Goal: Navigation & Orientation: Find specific page/section

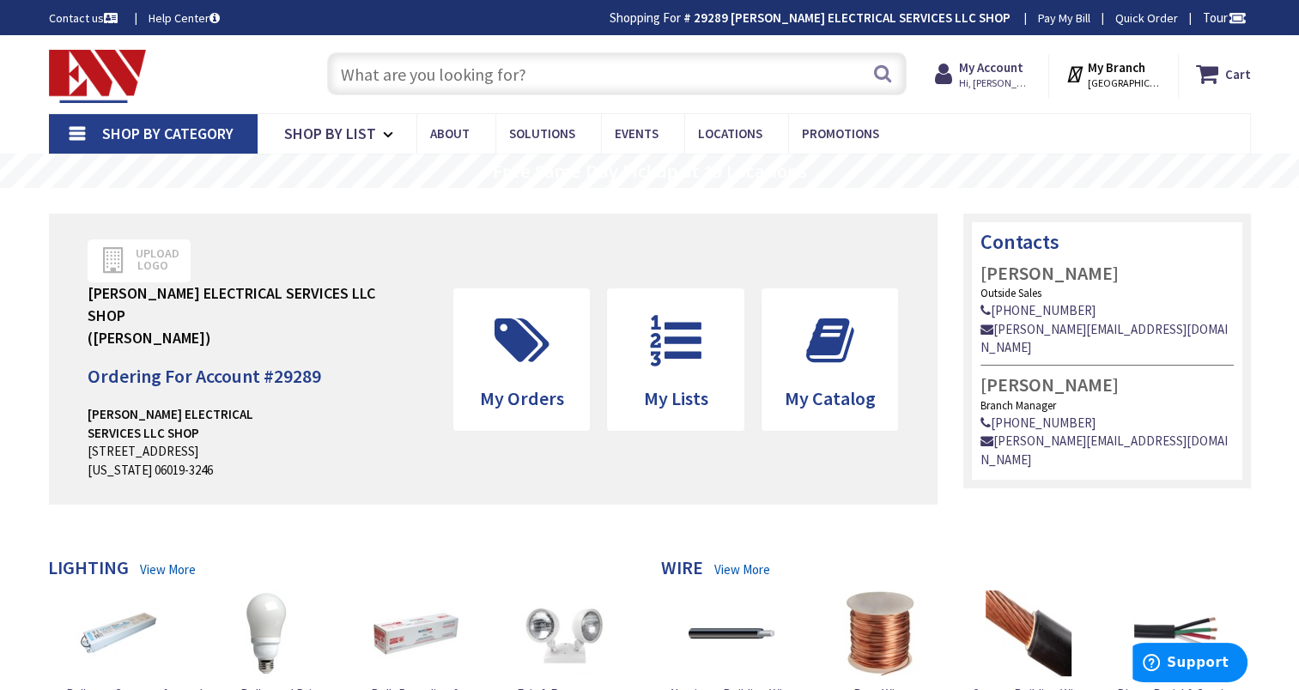
click at [864, 20] on strong "29289 [PERSON_NAME] ELECTRICAL SERVICES LLC SHOP" at bounding box center [852, 17] width 317 height 16
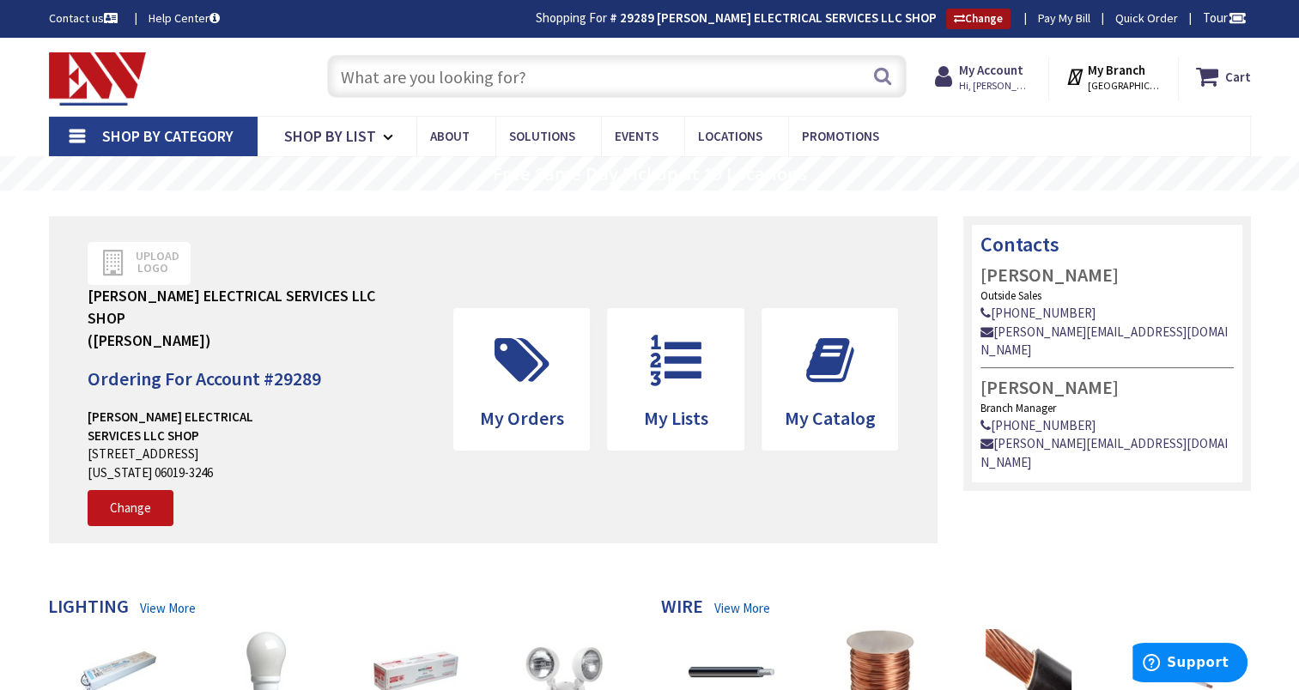
click at [977, 22] on link "Change" at bounding box center [978, 19] width 64 height 21
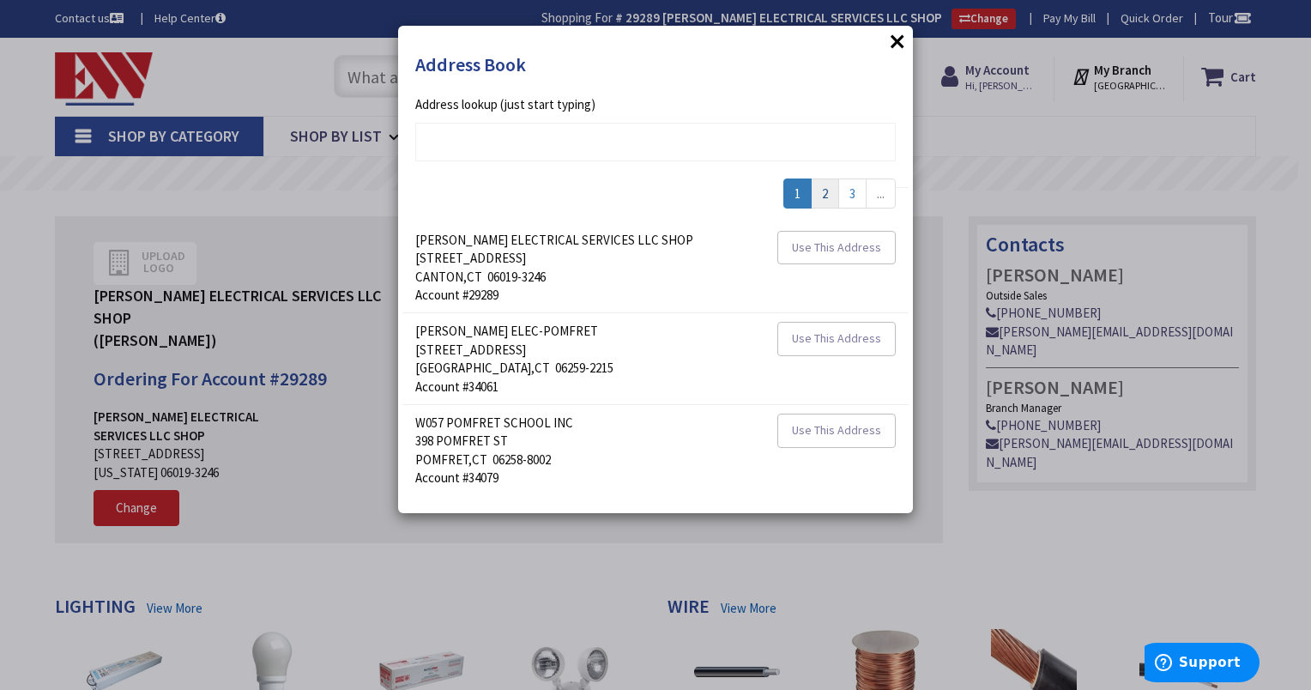
click at [821, 192] on link "2" at bounding box center [825, 194] width 28 height 30
click at [827, 191] on link "3" at bounding box center [825, 194] width 28 height 30
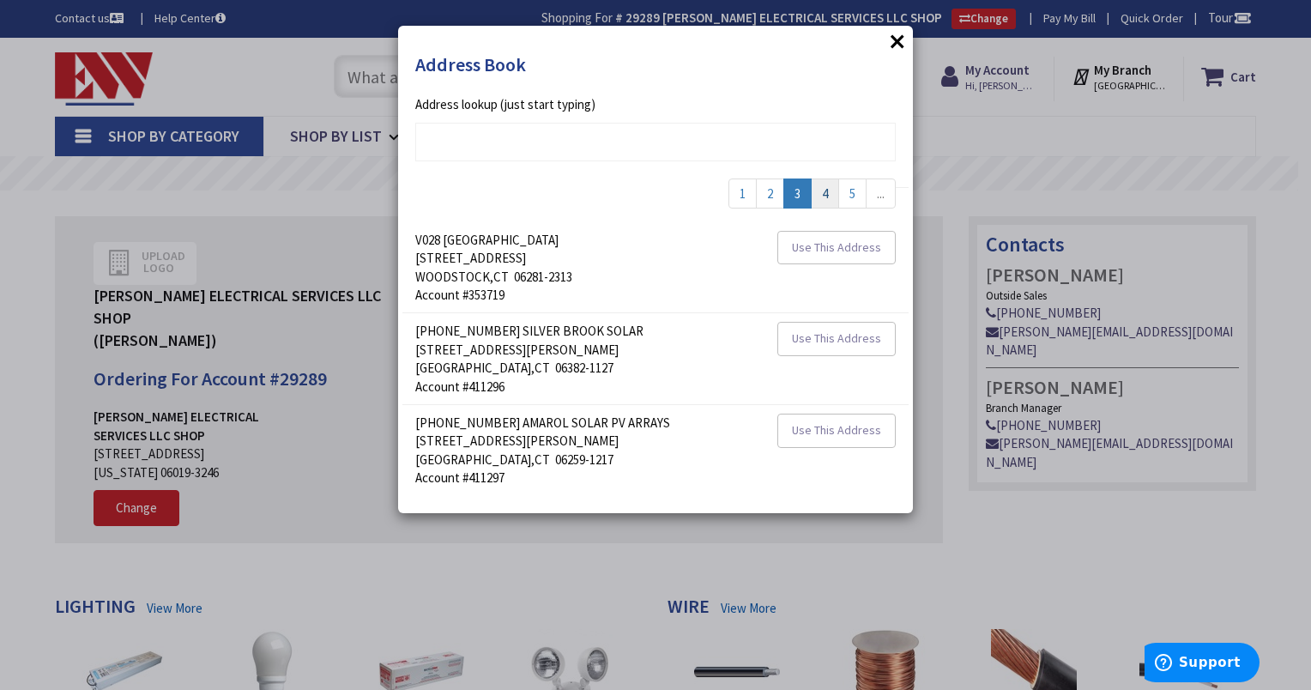
click at [818, 195] on link "4" at bounding box center [825, 194] width 28 height 30
click at [821, 194] on link "5" at bounding box center [825, 194] width 28 height 30
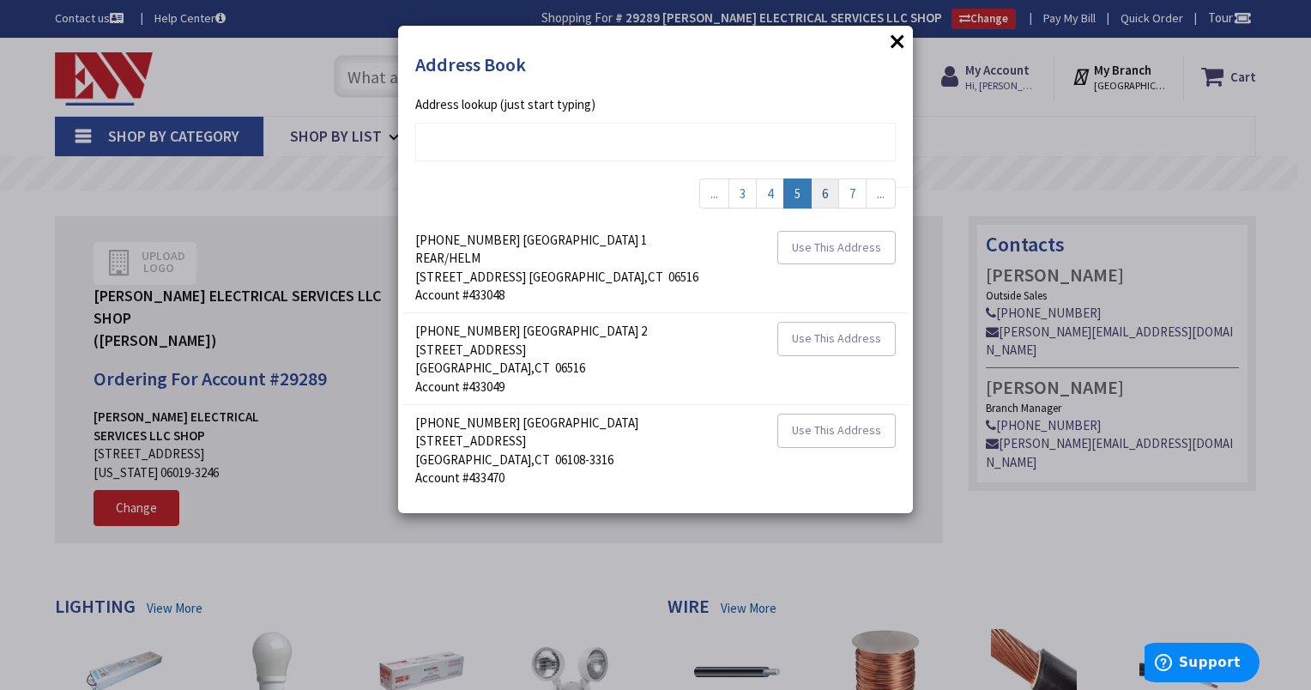
click at [821, 194] on link "6" at bounding box center [825, 194] width 28 height 30
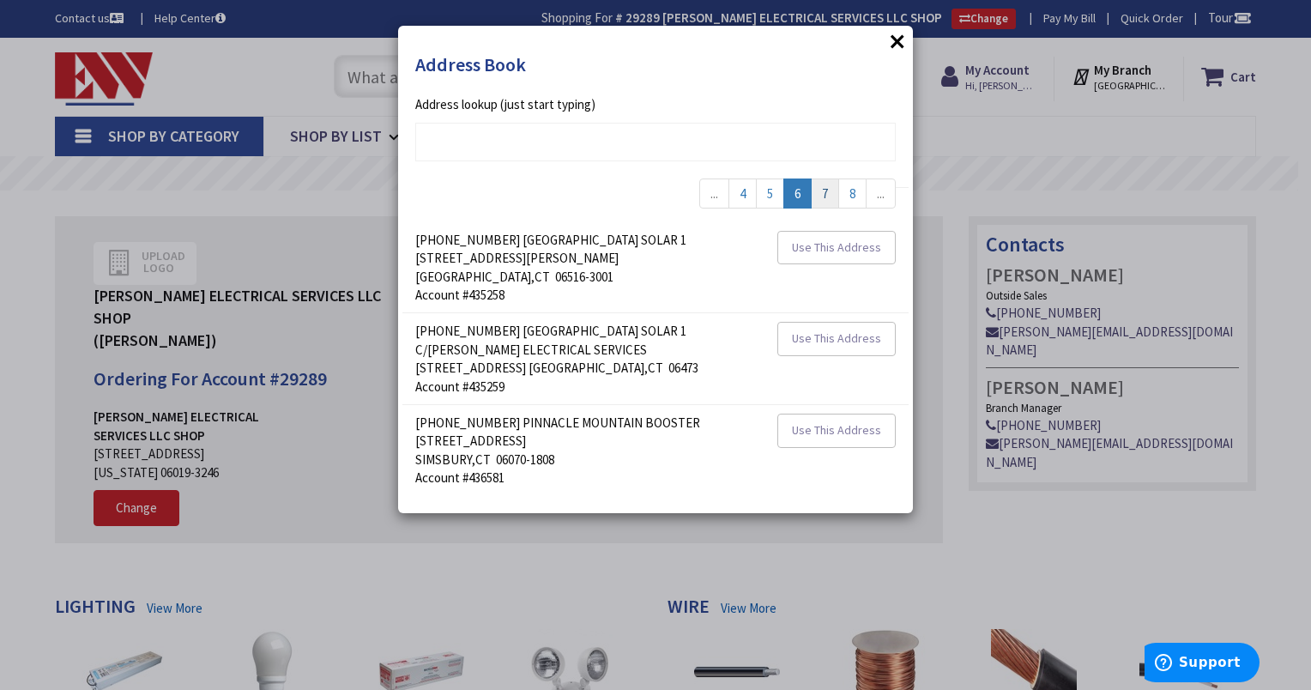
click at [821, 194] on link "7" at bounding box center [825, 194] width 28 height 30
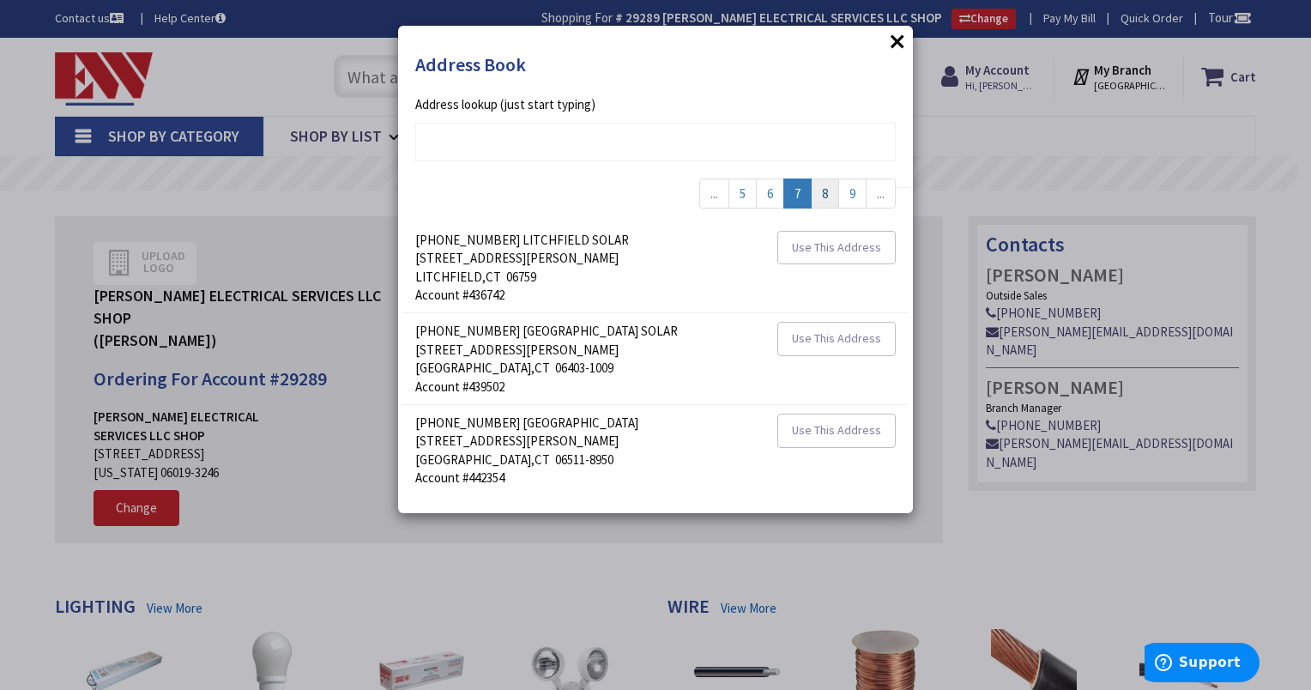
click at [821, 194] on link "8" at bounding box center [825, 194] width 28 height 30
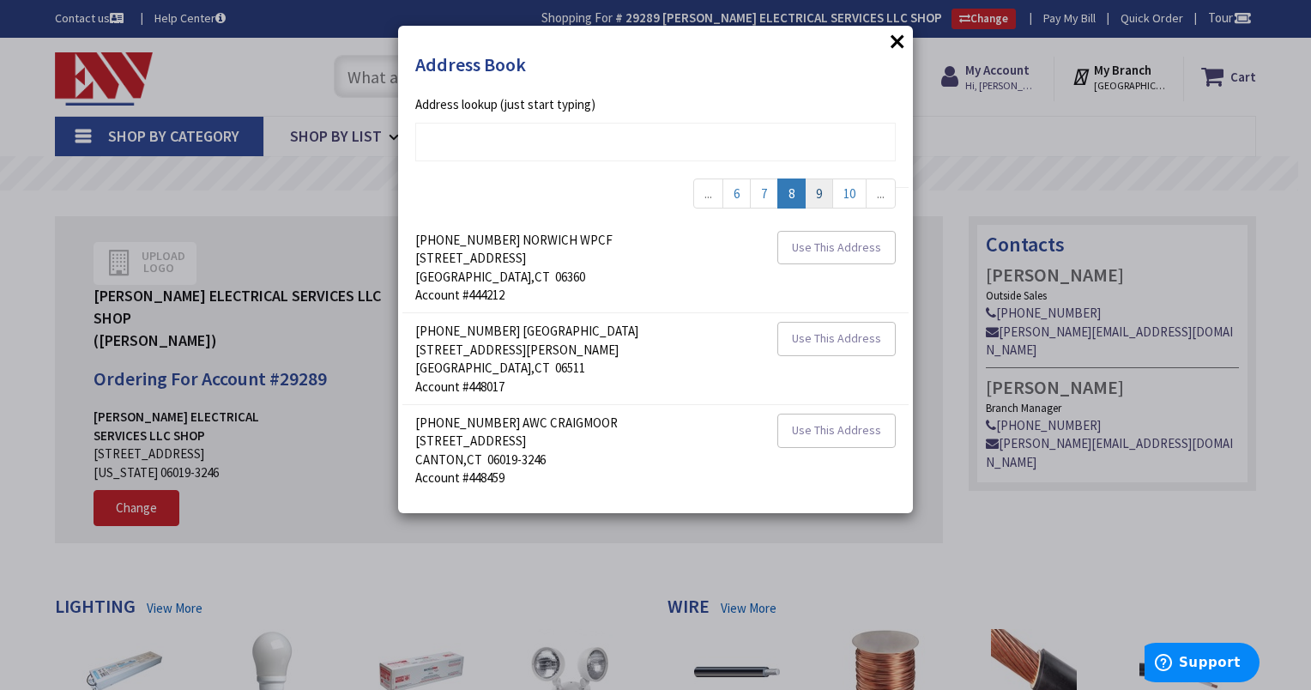
click at [821, 194] on link "9" at bounding box center [819, 194] width 28 height 30
click at [812, 198] on link "10" at bounding box center [816, 194] width 34 height 30
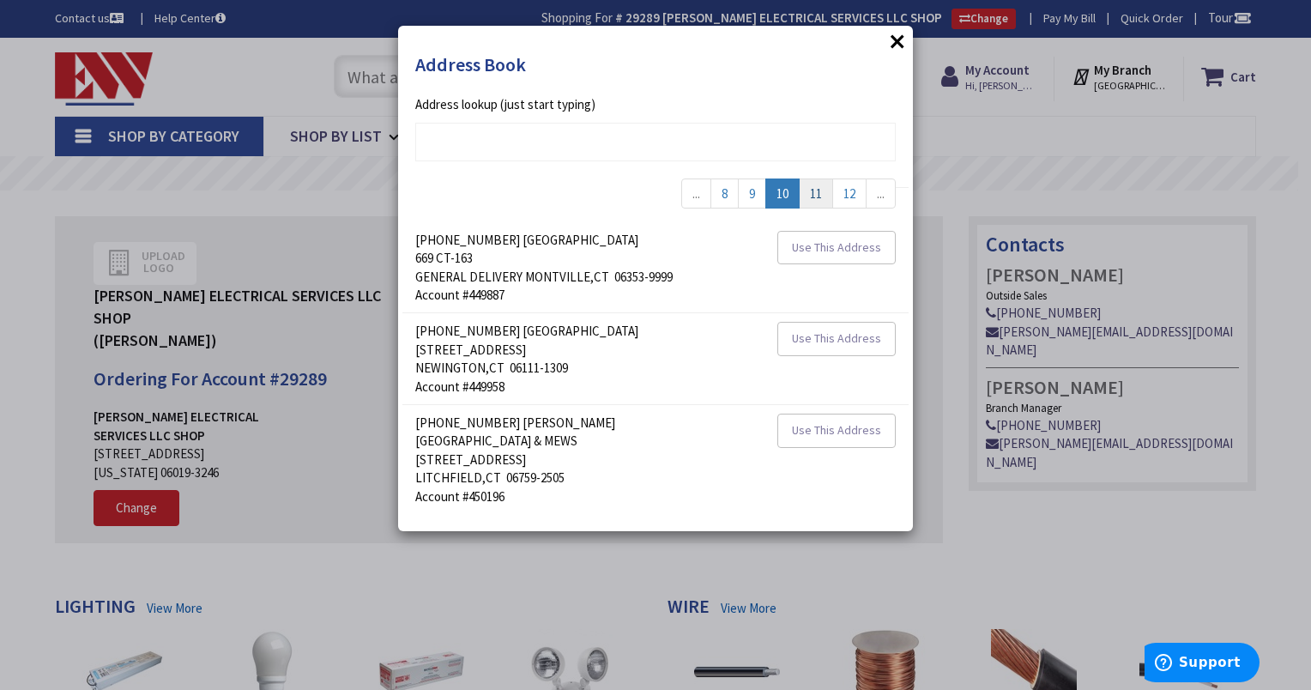
click at [812, 198] on link "11" at bounding box center [816, 194] width 34 height 30
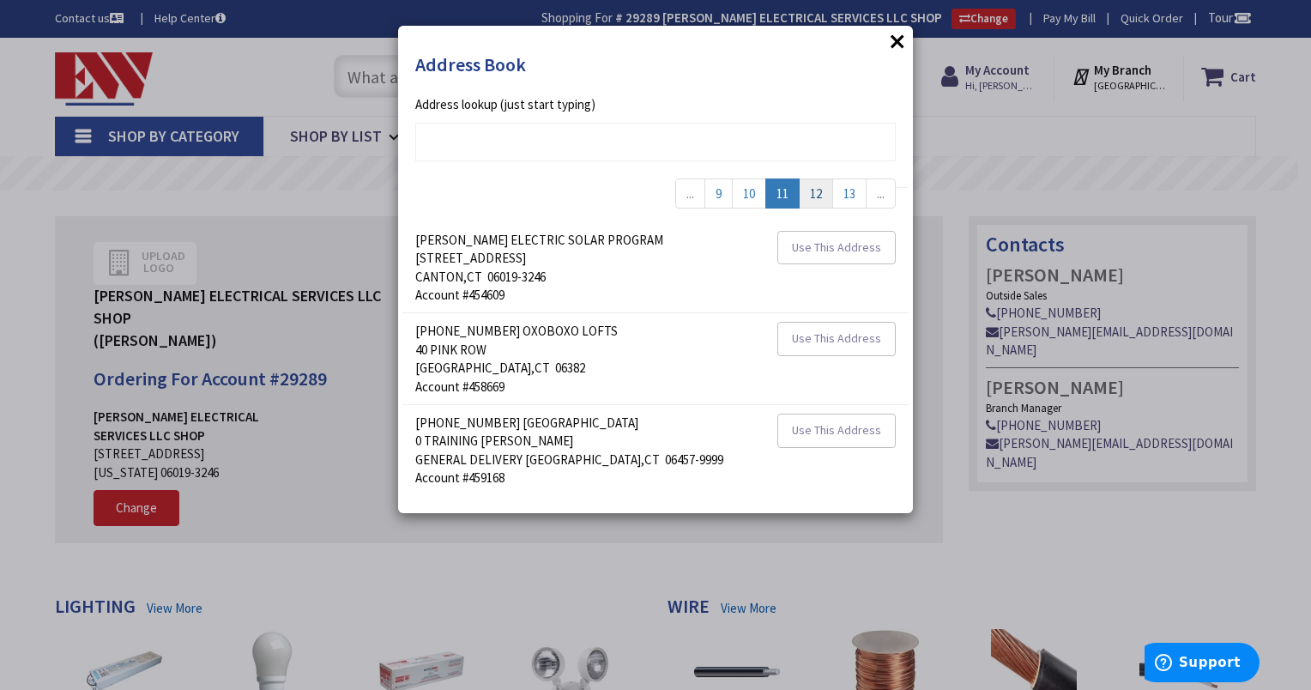
click at [812, 198] on link "12" at bounding box center [816, 194] width 34 height 30
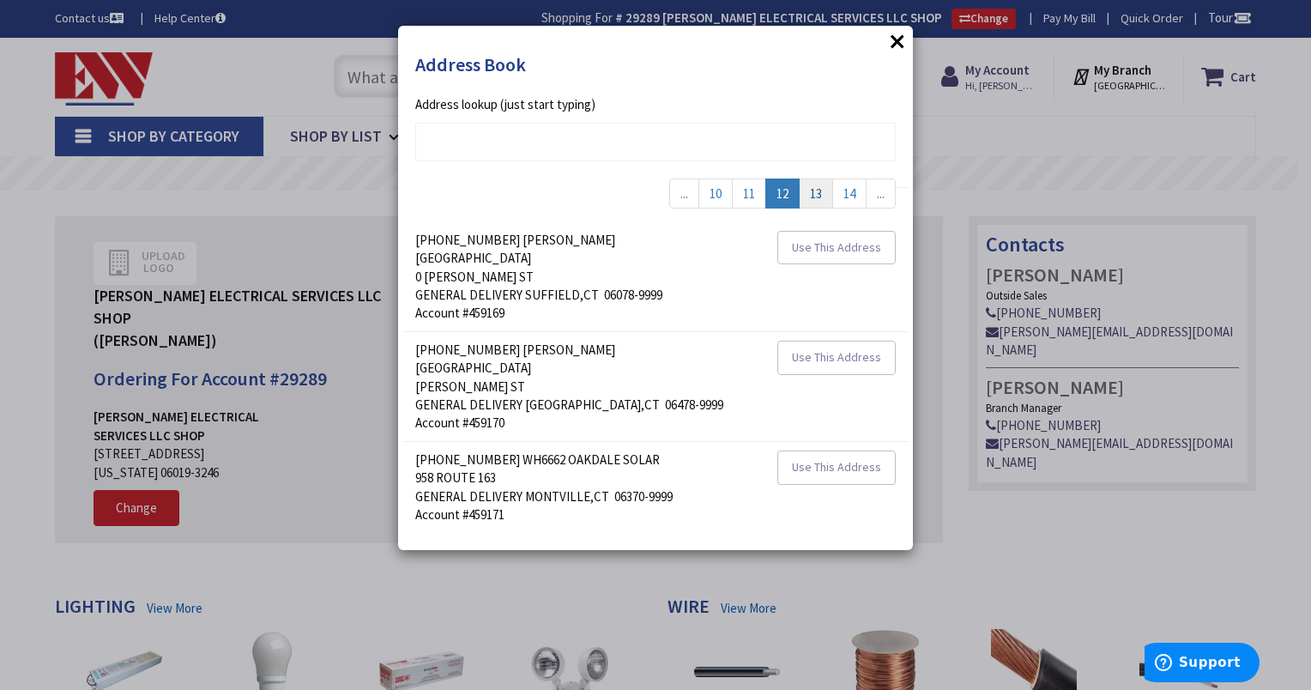
click at [812, 198] on link "13" at bounding box center [816, 194] width 34 height 30
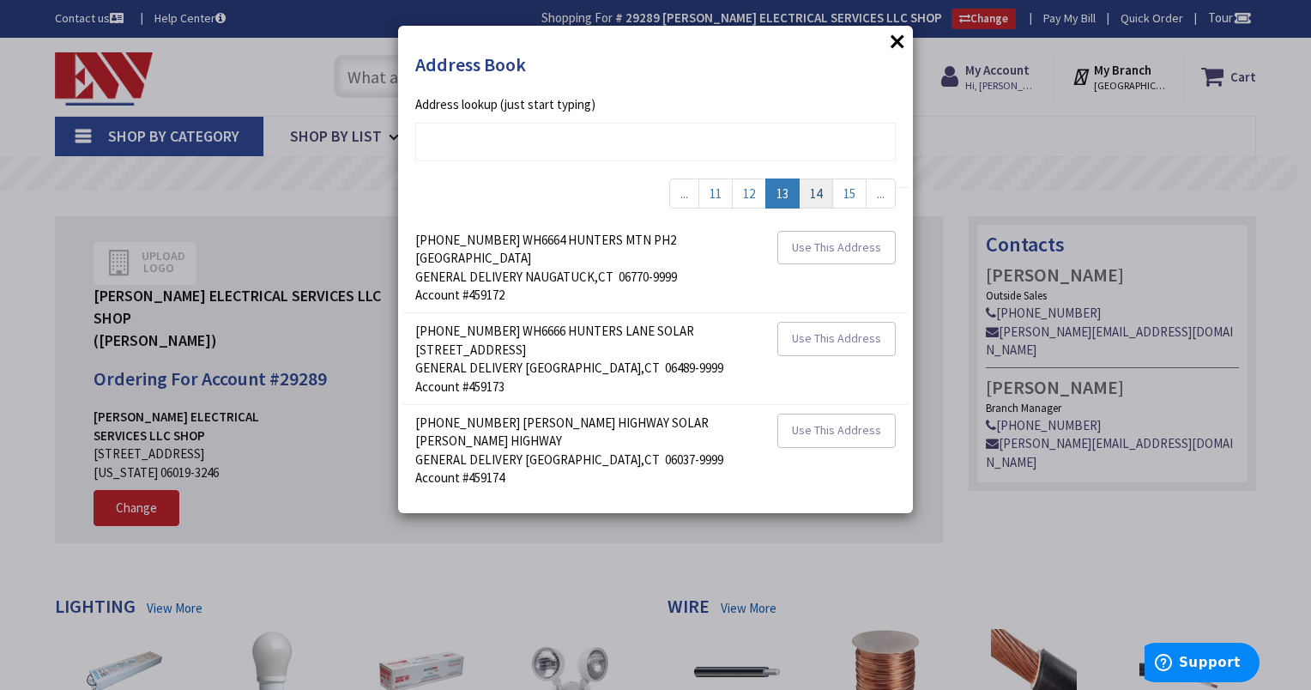
click at [812, 198] on link "14" at bounding box center [816, 194] width 34 height 30
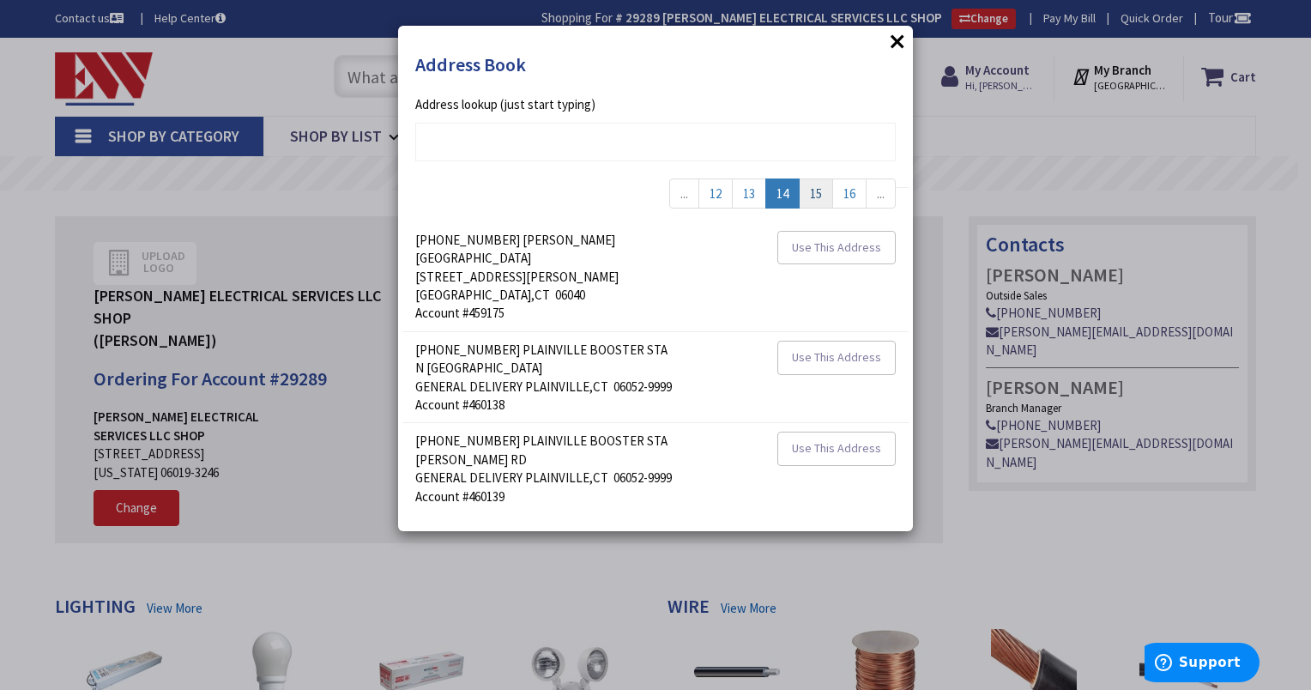
click at [812, 198] on link "15" at bounding box center [816, 194] width 34 height 30
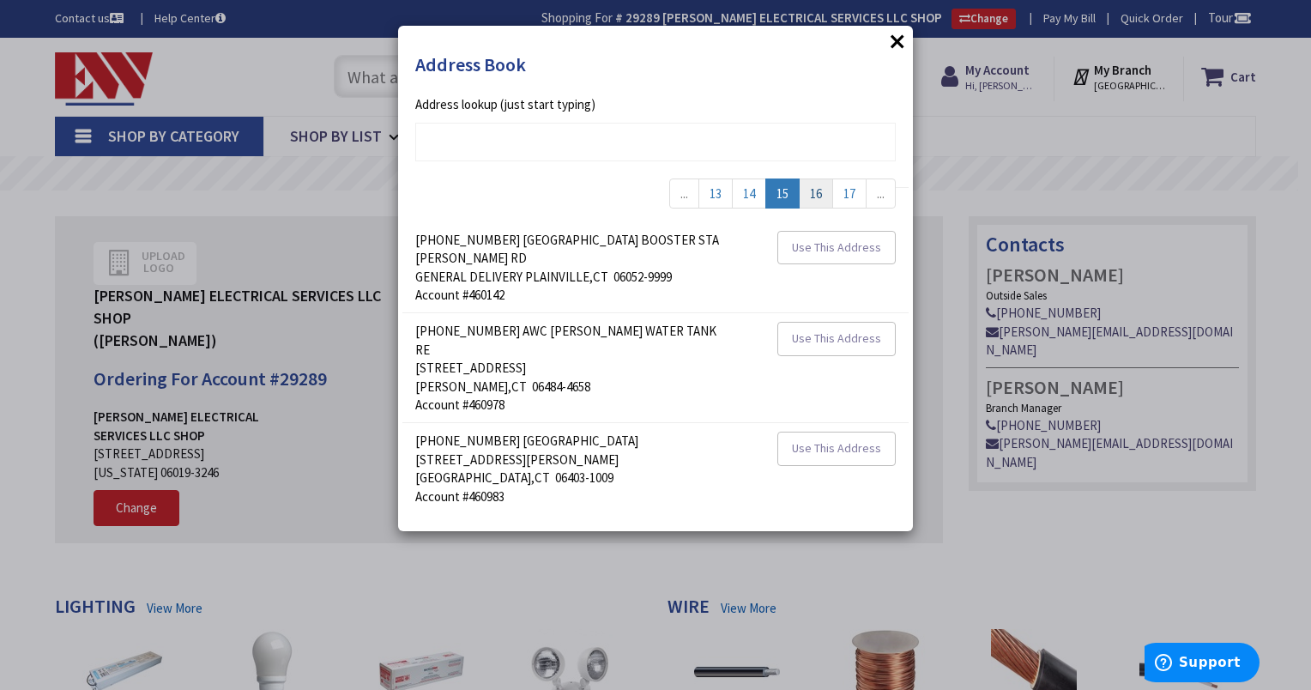
click at [812, 198] on link "16" at bounding box center [816, 194] width 34 height 30
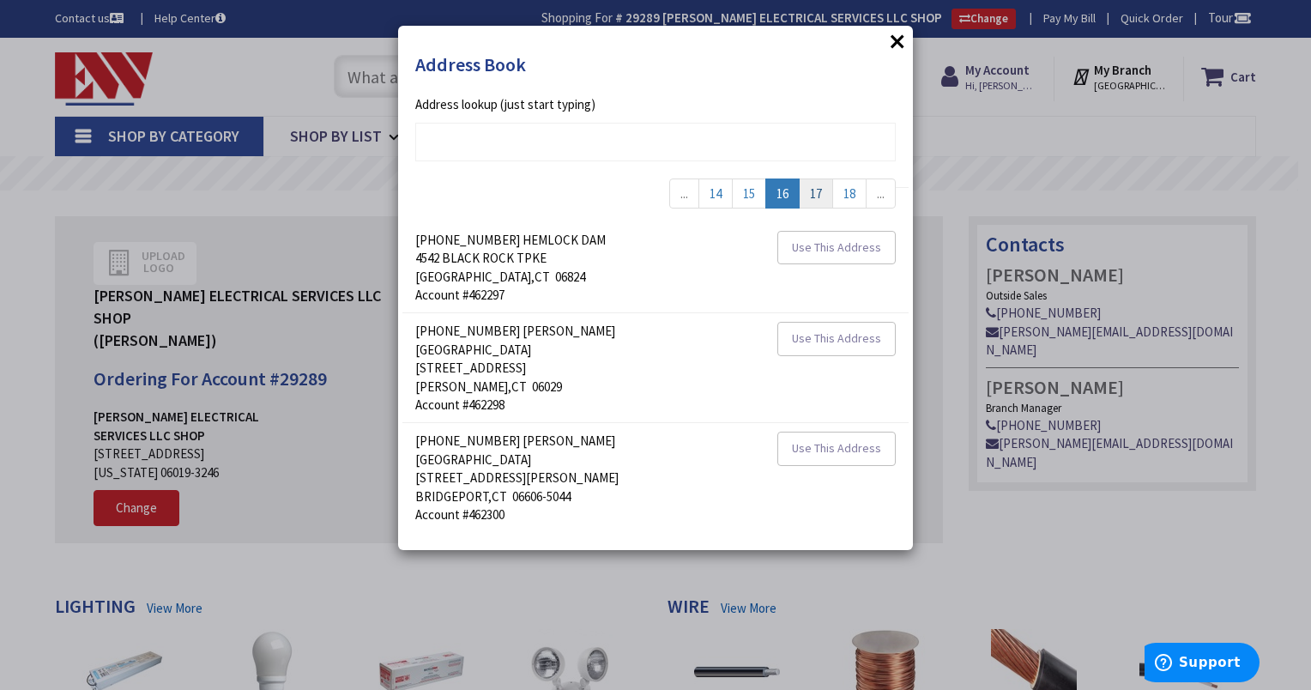
click at [812, 198] on link "17" at bounding box center [816, 194] width 34 height 30
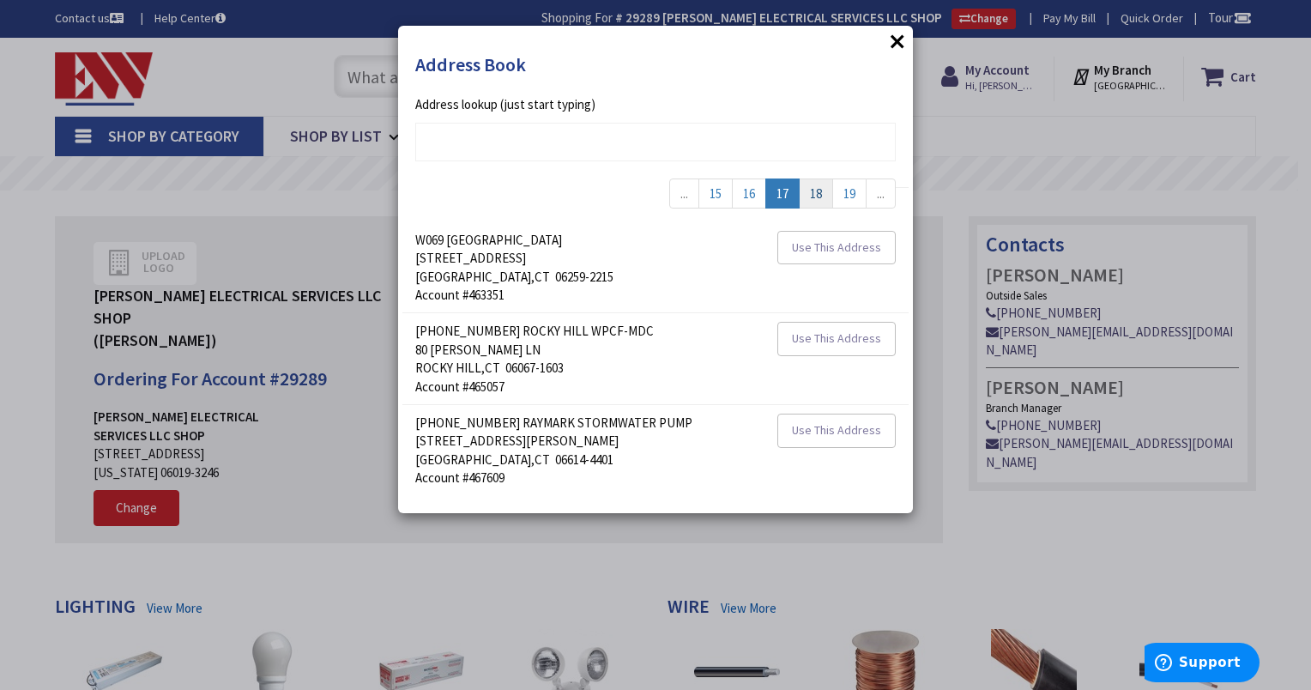
click at [812, 198] on link "18" at bounding box center [816, 194] width 34 height 30
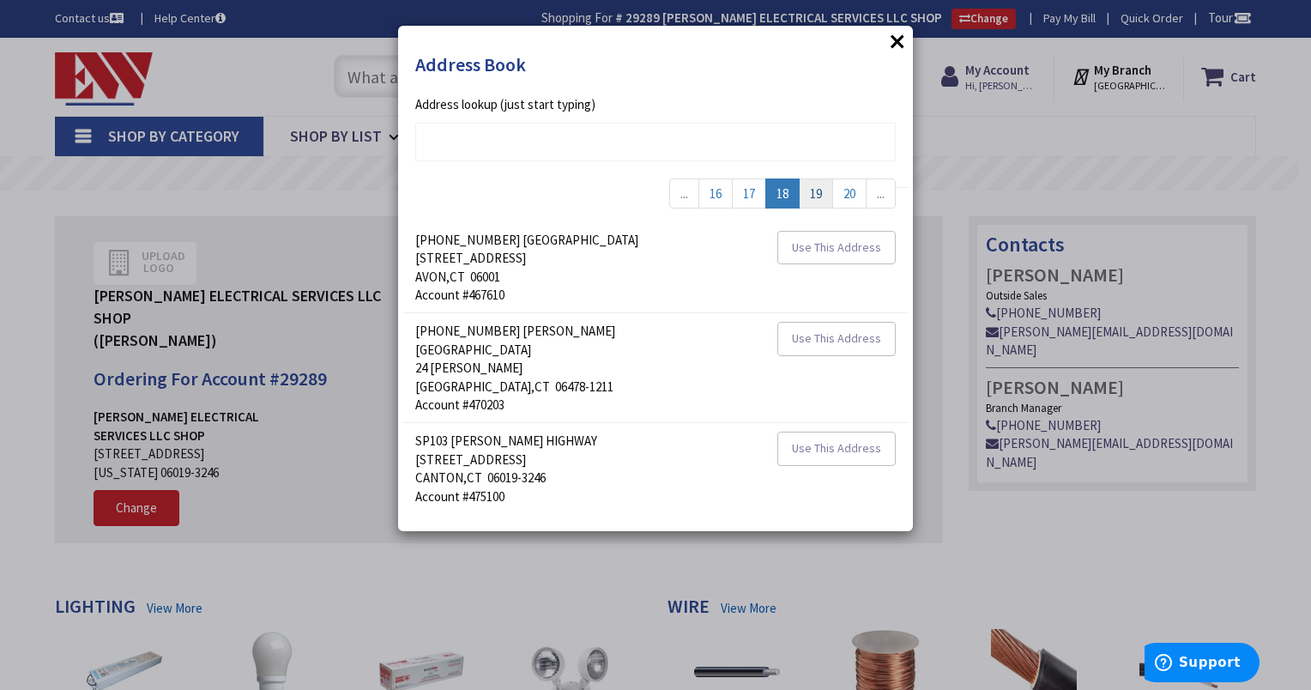
click at [812, 198] on link "19" at bounding box center [816, 194] width 34 height 30
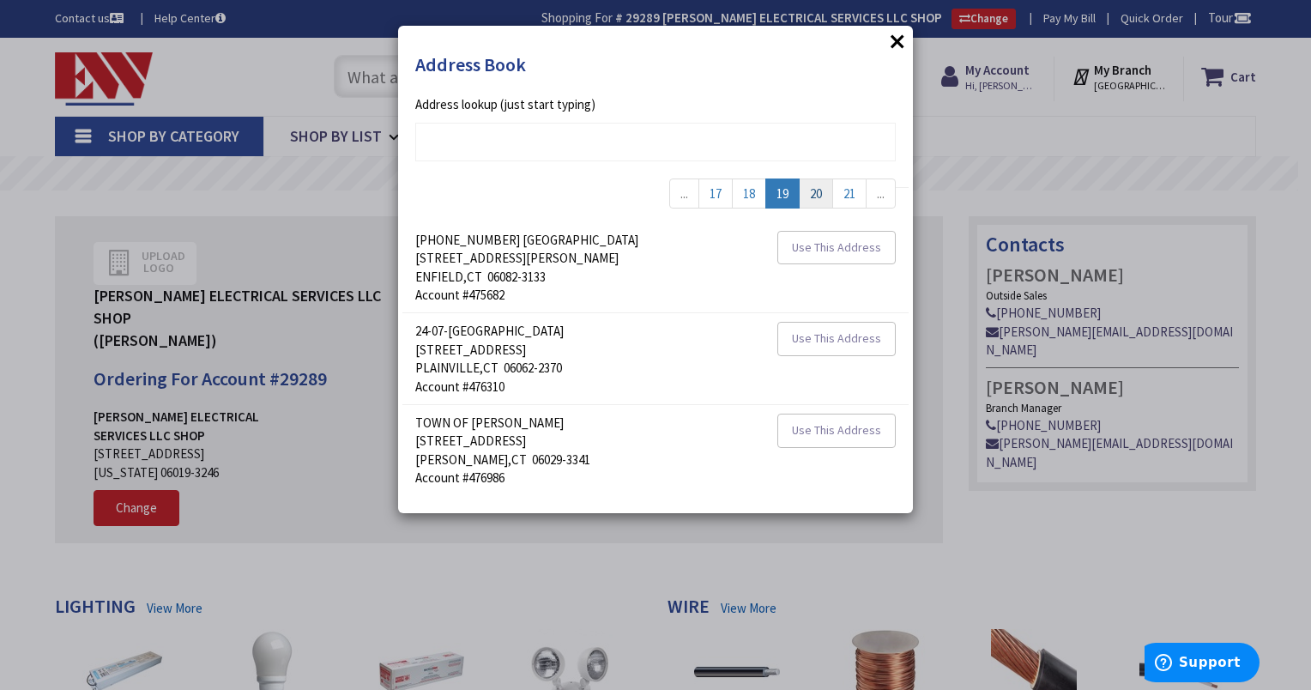
click at [812, 198] on link "20" at bounding box center [816, 194] width 34 height 30
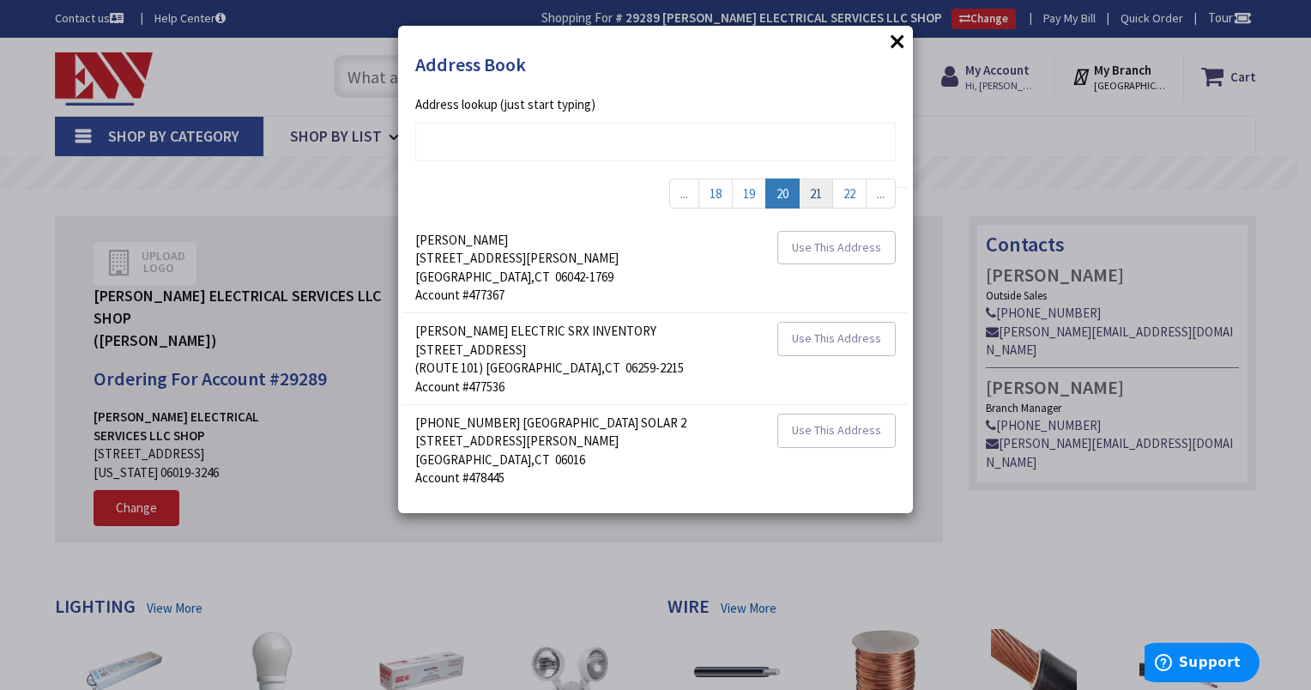
click at [812, 198] on link "21" at bounding box center [816, 194] width 34 height 30
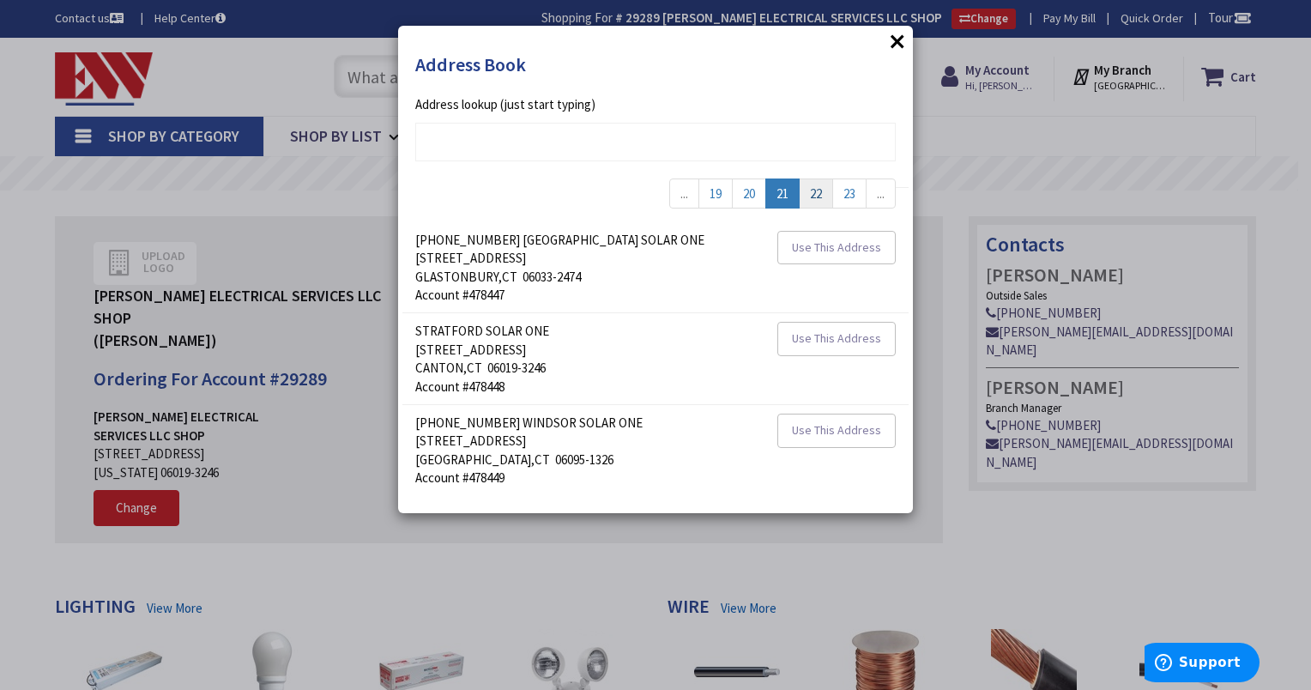
click at [812, 198] on link "22" at bounding box center [816, 194] width 34 height 30
click at [812, 198] on link "23" at bounding box center [816, 194] width 34 height 30
click at [812, 198] on link "24" at bounding box center [816, 194] width 34 height 30
click at [812, 198] on link "25" at bounding box center [816, 194] width 34 height 30
click at [742, 191] on link "24" at bounding box center [749, 194] width 34 height 30
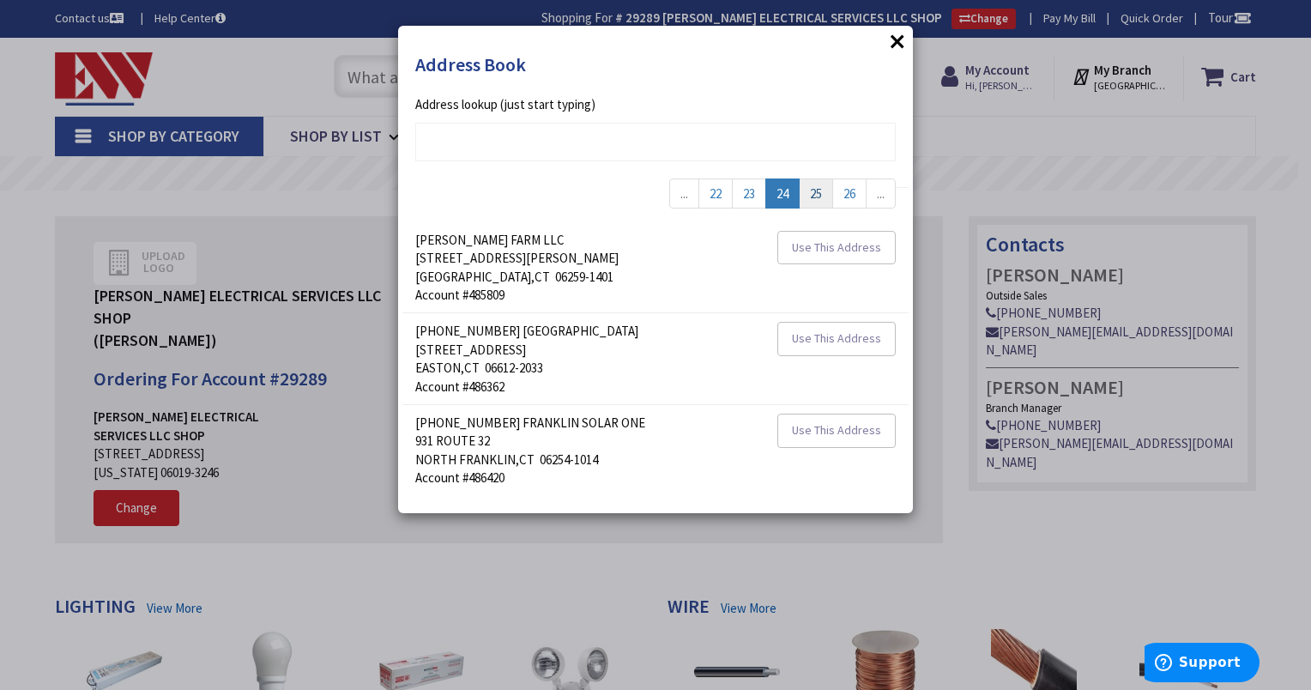
click at [816, 194] on link "25" at bounding box center [816, 194] width 34 height 30
